Goal: Use online tool/utility

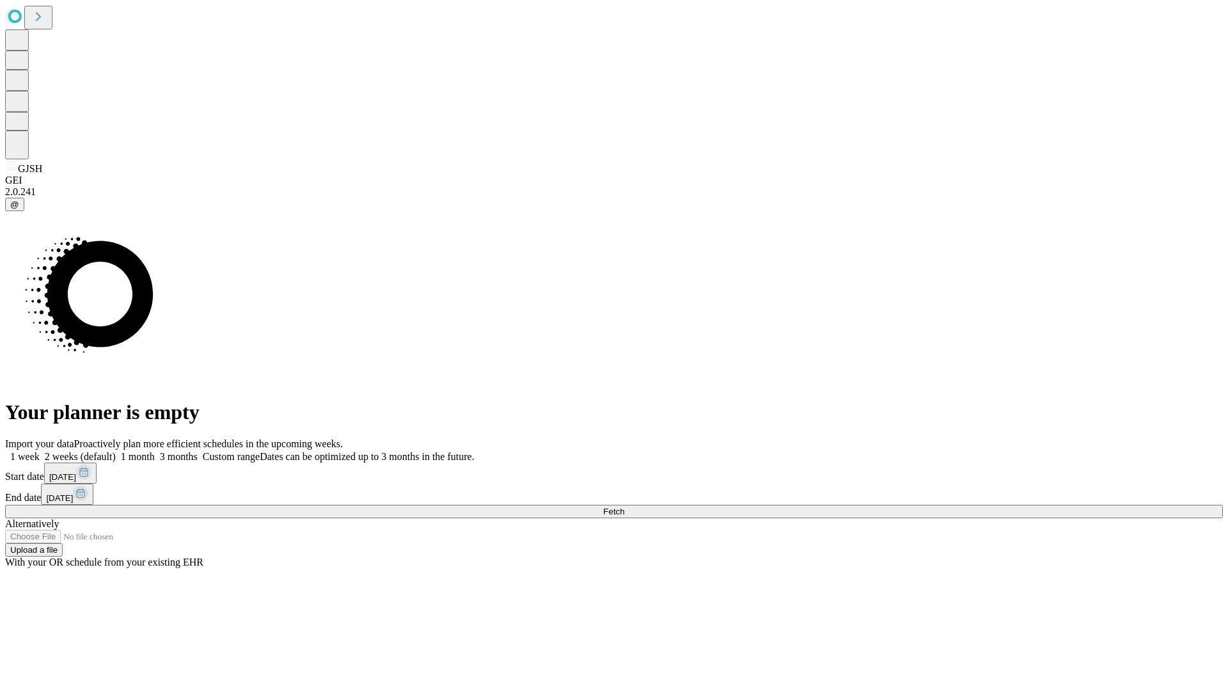
click at [624, 507] on span "Fetch" at bounding box center [613, 512] width 21 height 10
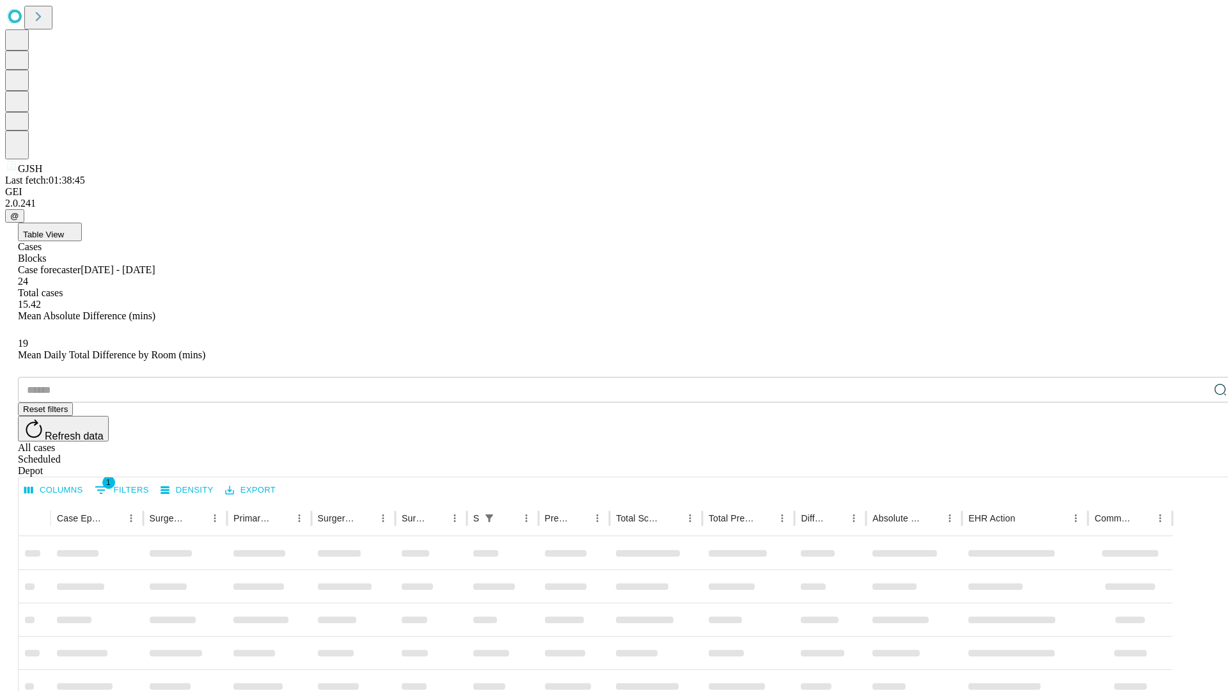
click at [1195, 465] on div "Depot" at bounding box center [627, 471] width 1218 height 12
